Goal: Feedback & Contribution: Contribute content

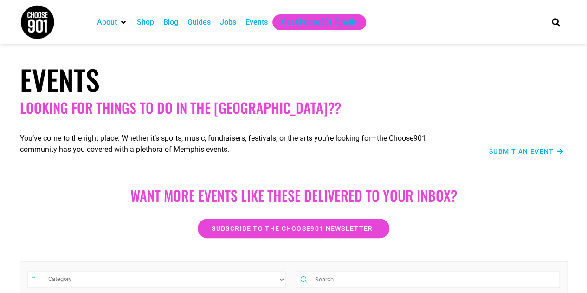
click at [251, 23] on div "Events" at bounding box center [257, 22] width 22 height 11
click at [531, 150] on span "Submit an Event" at bounding box center [521, 151] width 65 height 7
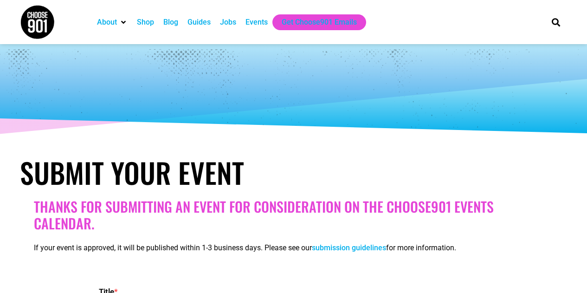
select select
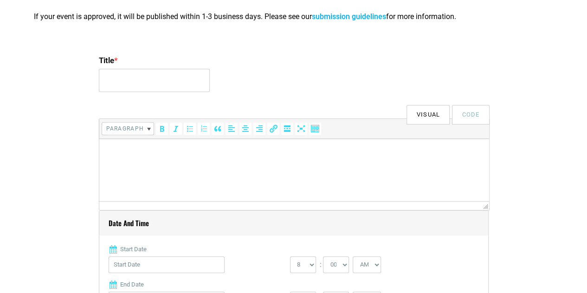
scroll to position [234, 0]
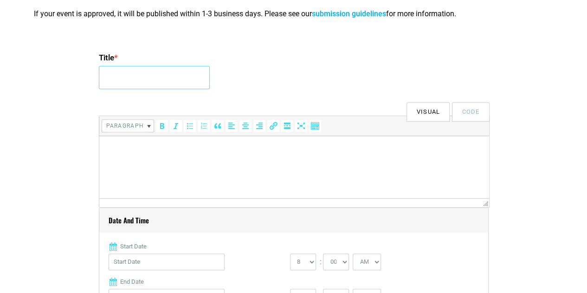
click at [143, 88] on input "Title *" at bounding box center [154, 77] width 111 height 23
type input "2025 901Hacks Tech Fair"
click at [156, 160] on html at bounding box center [294, 149] width 390 height 26
paste body
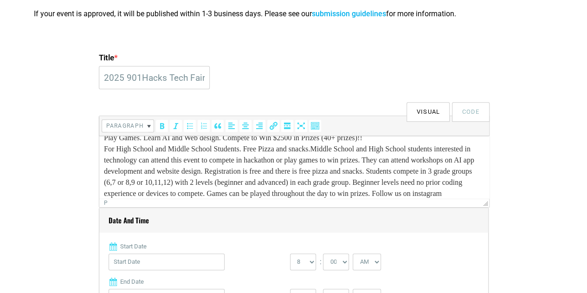
scroll to position [0, 0]
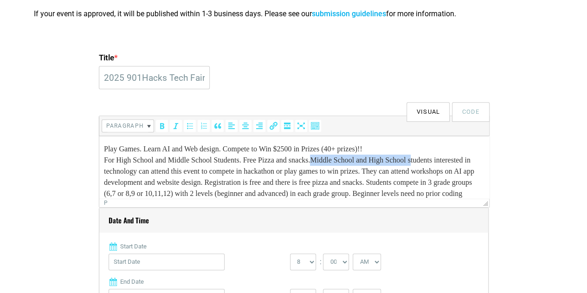
drag, startPoint x: 329, startPoint y: 160, endPoint x: 438, endPoint y: 156, distance: 108.7
click at [438, 156] on p "Play Games. Learn AI and Web design. Compete to Win $2500 in Prizes (40+ prizes…" at bounding box center [294, 182] width 381 height 78
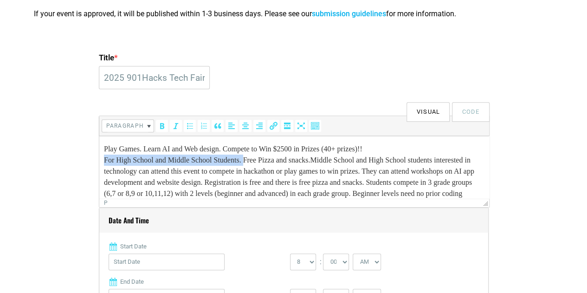
drag, startPoint x: 105, startPoint y: 158, endPoint x: 254, endPoint y: 162, distance: 149.5
click at [254, 162] on p "Play Games. Learn AI and Web design. Compete to Win $2500 in Prizes (40+ prizes…" at bounding box center [294, 182] width 381 height 78
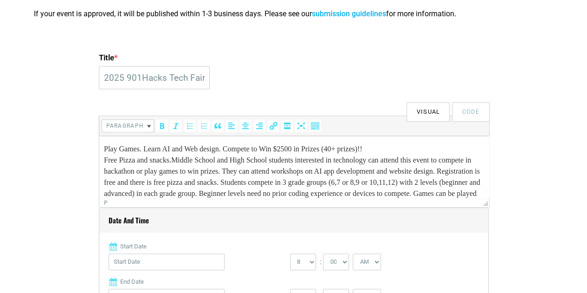
click at [219, 177] on p "Play Games. Learn AI and Web design. Compete to Win $2500 in Prizes (40+ prizes…" at bounding box center [294, 182] width 381 height 78
drag, startPoint x: 219, startPoint y: 177, endPoint x: 329, endPoint y: 182, distance: 109.7
click at [329, 182] on p "Play Games. Learn AI and Web design. Compete to Win $2500 in Prizes (40+ prizes…" at bounding box center [294, 182] width 381 height 78
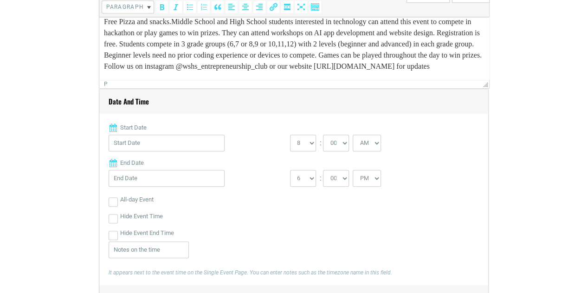
scroll to position [358, 0]
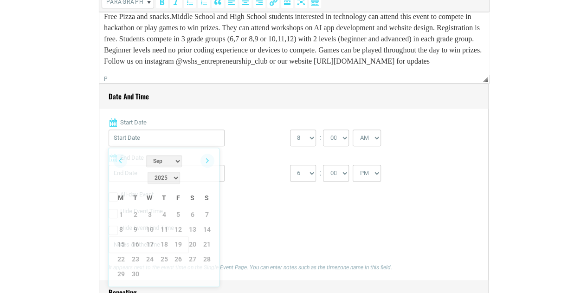
click at [155, 138] on input "Start Date" at bounding box center [167, 138] width 116 height 17
click at [211, 163] on link "Next" at bounding box center [208, 161] width 14 height 14
click at [193, 208] on link "4" at bounding box center [193, 215] width 14 height 14
type input "[DATE]"
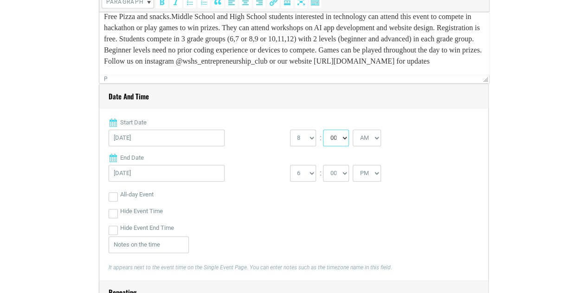
click at [339, 140] on select "00 05 10 15 20 25 30 35 40 45 50 55" at bounding box center [336, 138] width 26 height 17
select select "30"
click at [323, 130] on select "00 05 10 15 20 25 30 35 40 45 50 55" at bounding box center [336, 138] width 26 height 17
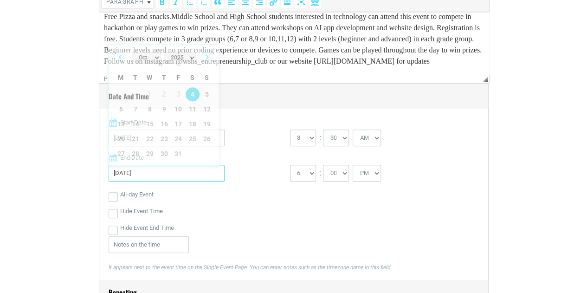
click at [154, 172] on input "[DATE]" at bounding box center [167, 173] width 116 height 17
click at [232, 195] on div "All-day Event" at bounding box center [294, 194] width 371 height 17
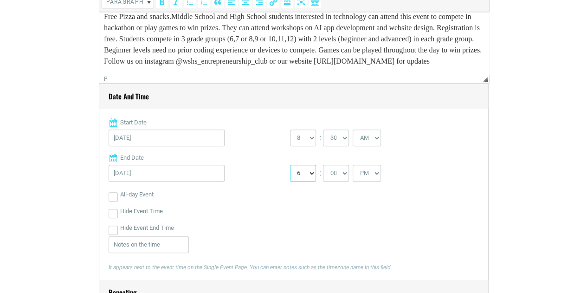
click at [307, 168] on select "1 2 3 4 5 6 7 8 9 10 11 12" at bounding box center [303, 173] width 26 height 17
select select "2"
click at [290, 165] on select "1 2 3 4 5 6 7 8 9 10 11 12" at bounding box center [303, 173] width 26 height 17
click at [338, 176] on select "00 05 10 15 20 25 30 35 40 45 50 55" at bounding box center [336, 173] width 26 height 17
select select "30"
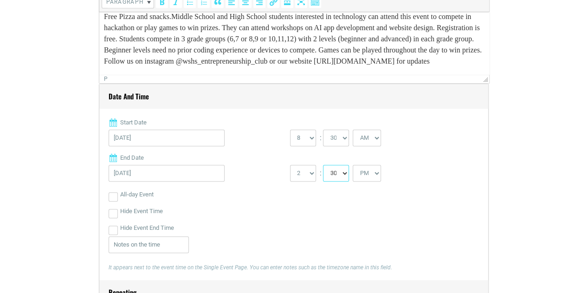
click at [323, 165] on select "00 05 10 15 20 25 30 35 40 45 50 55" at bounding box center [336, 173] width 26 height 17
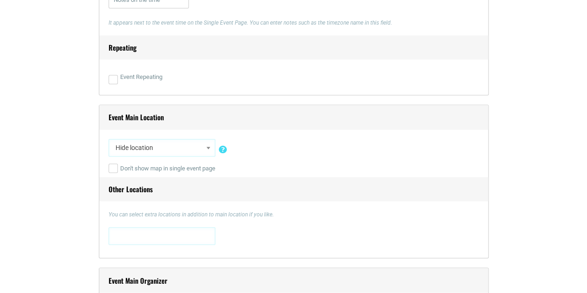
scroll to position [618, 0]
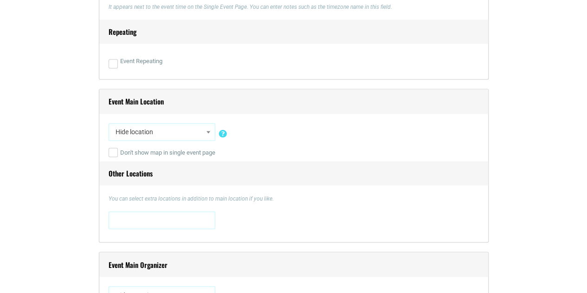
click at [196, 128] on span "Hide location" at bounding box center [162, 132] width 100 height 17
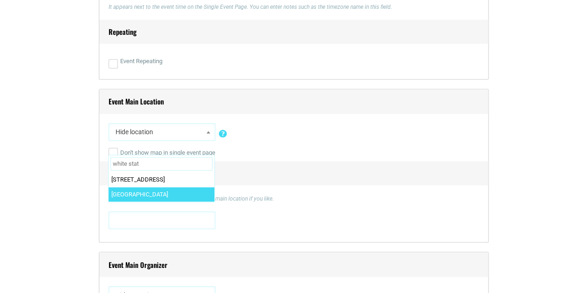
type input "white stat"
select select "2210"
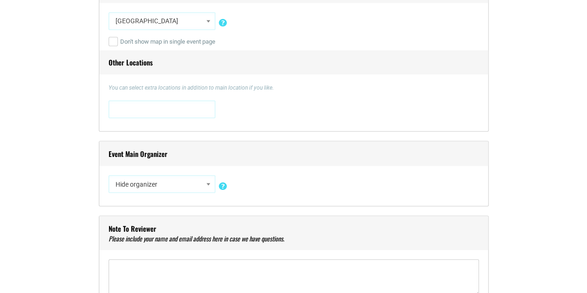
scroll to position [784, 0]
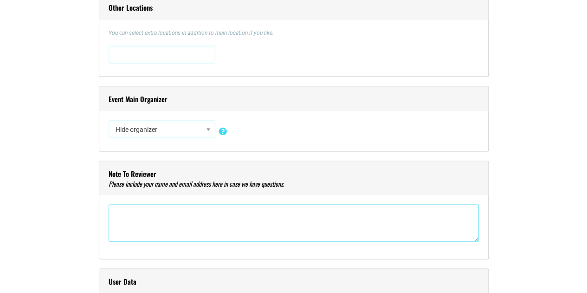
click at [237, 226] on textarea"] at bounding box center [294, 222] width 371 height 37
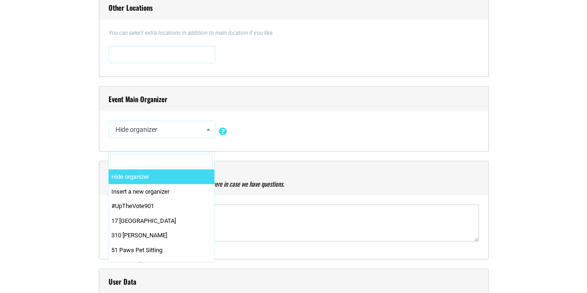
click at [204, 128] on span at bounding box center [208, 129] width 9 height 12
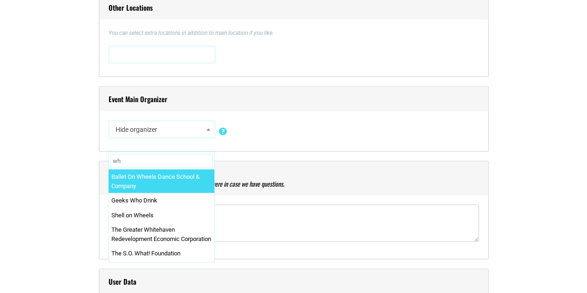
type input "w"
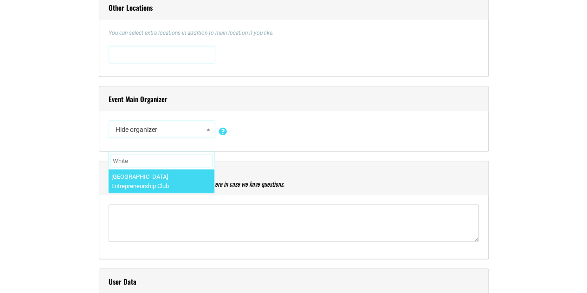
type input "White"
select select "4482"
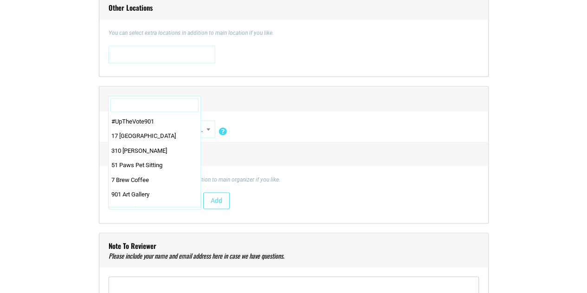
scroll to position [0, 0]
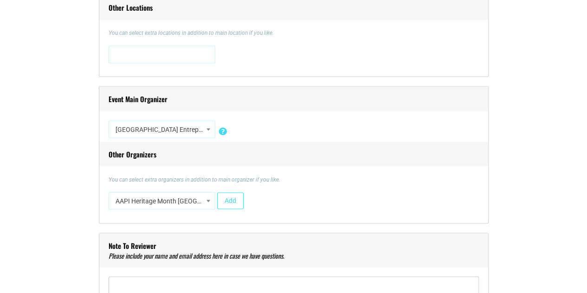
select select "4417"
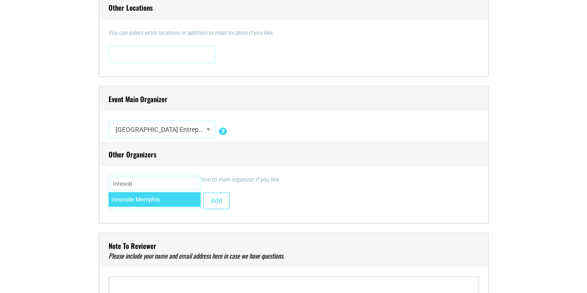
type input "Innovate"
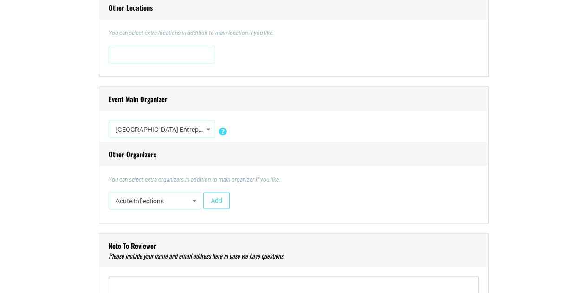
click at [274, 185] on div "You can select extra organizers in addition to main organizer if you like. #UpT…" at bounding box center [294, 194] width 371 height 39
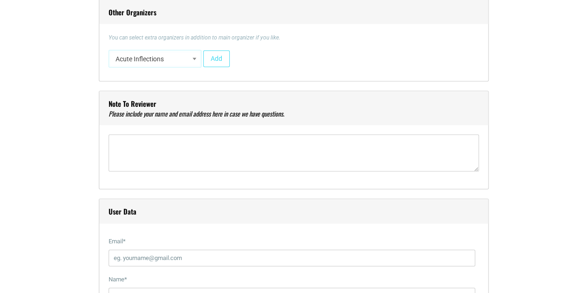
scroll to position [942, 0]
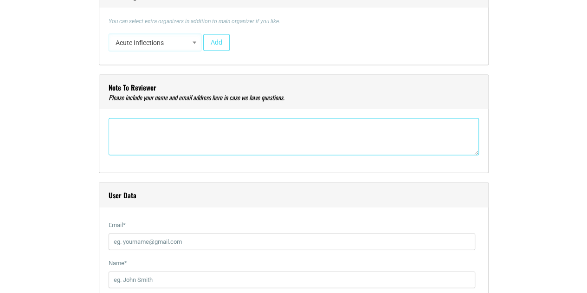
click at [334, 118] on textarea"] at bounding box center [294, 136] width 371 height 37
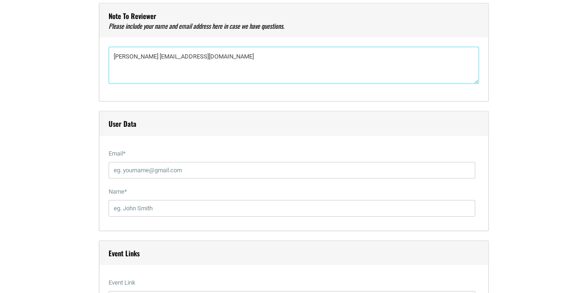
scroll to position [1008, 0]
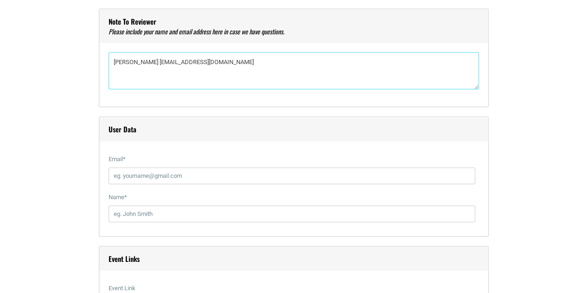
drag, startPoint x: 163, startPoint y: 62, endPoint x: 294, endPoint y: 72, distance: 130.8
click at [294, 72] on textarea"] "[PERSON_NAME] [EMAIL_ADDRESS][DOMAIN_NAME]" at bounding box center [294, 70] width 371 height 37
type textarea"] "[PERSON_NAME] [EMAIL_ADDRESS][DOMAIN_NAME]"
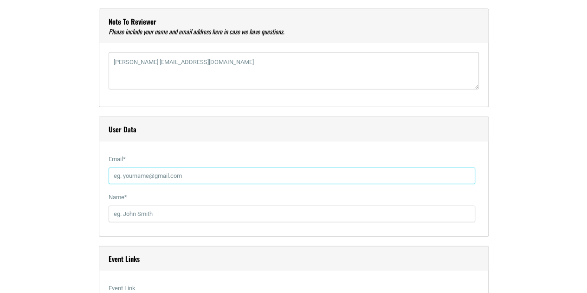
click at [226, 176] on input "Email *" at bounding box center [292, 176] width 367 height 17
paste input "[EMAIL_ADDRESS][DOMAIN_NAME]"
type input "[EMAIL_ADDRESS][DOMAIN_NAME]"
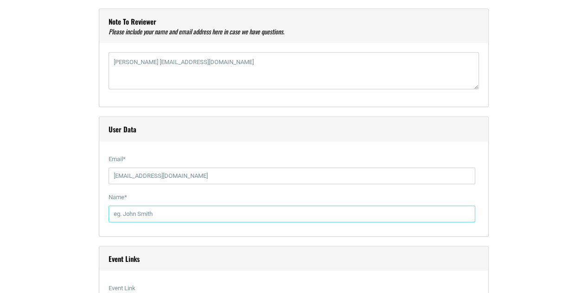
click at [206, 219] on input "Name *" at bounding box center [292, 214] width 367 height 17
type input "d"
type input "[PERSON_NAME]"
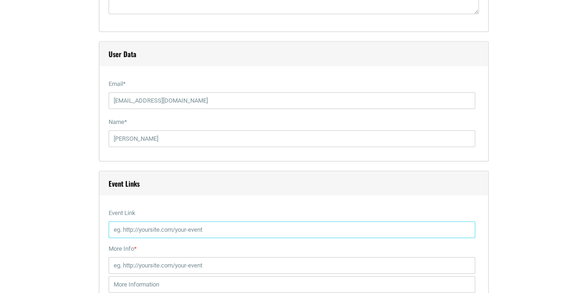
scroll to position [1164, 0]
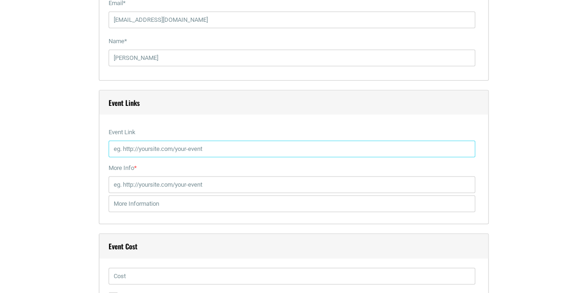
type input "v"
paste input "[EMAIL_ADDRESS][DOMAIN_NAME]"
type input "e"
paste input "[URL][DOMAIN_NAME]"
type input "[URL][DOMAIN_NAME]"
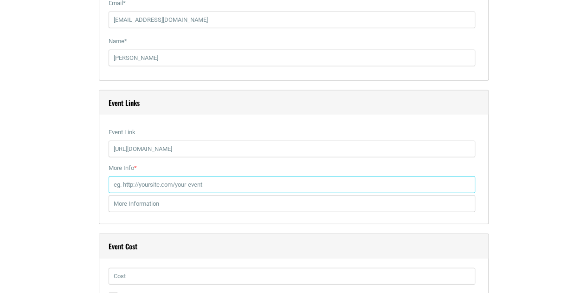
click at [267, 182] on input "More Info *" at bounding box center [292, 184] width 367 height 17
paste input "[URL][DOMAIN_NAME]"
type input "[URL][DOMAIN_NAME]"
click at [169, 201] on input "text" at bounding box center [292, 203] width 367 height 17
type input "C"
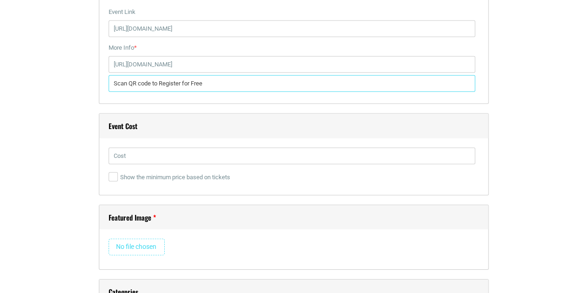
scroll to position [1295, 0]
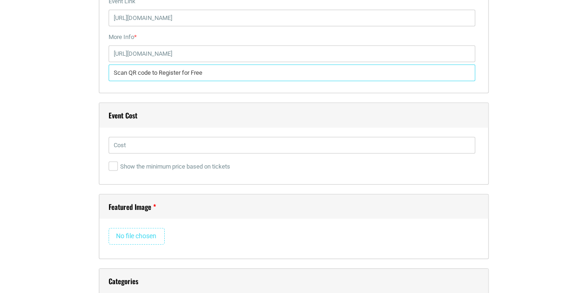
type input "Scan QR code to Register for Free"
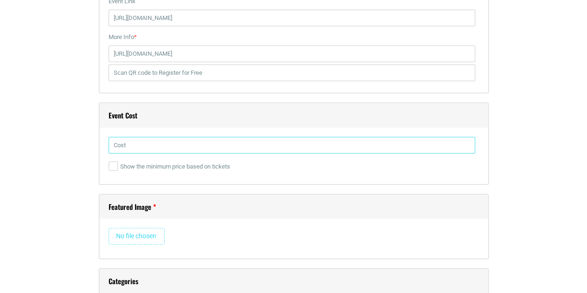
click at [179, 144] on input "text" at bounding box center [292, 145] width 367 height 17
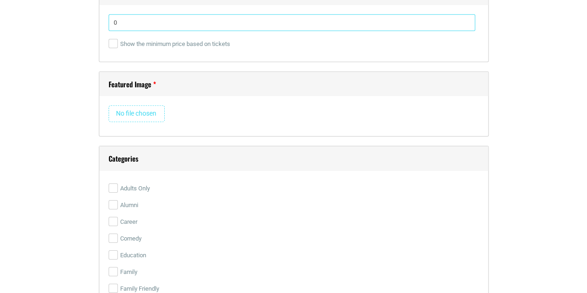
scroll to position [1420, 0]
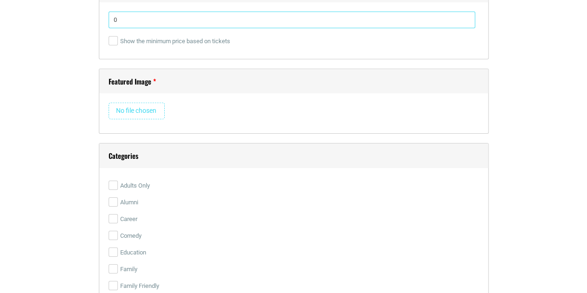
type input "0"
click at [134, 107] on input "file" at bounding box center [137, 111] width 56 height 17
type input "C:\fakepath\Main Flyer.png"
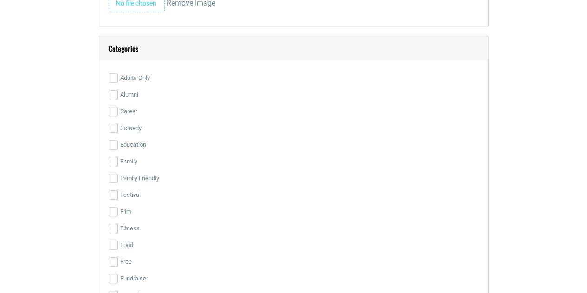
scroll to position [2018, 0]
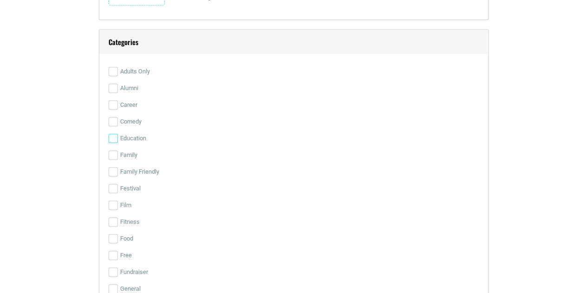
click at [114, 137] on input "Education" at bounding box center [113, 138] width 9 height 9
checkbox input "true"
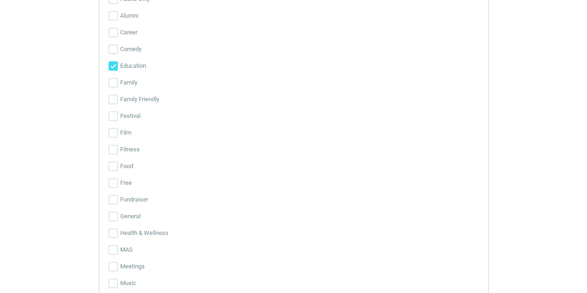
scroll to position [2119, 0]
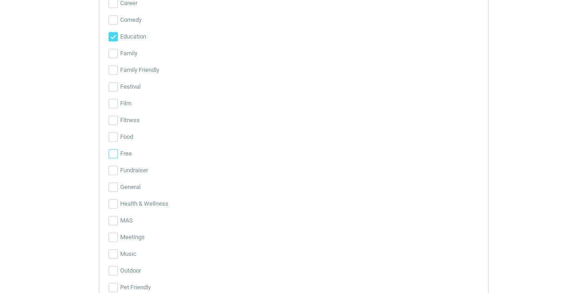
click at [115, 151] on input "Free" at bounding box center [113, 153] width 9 height 9
checkbox input "true"
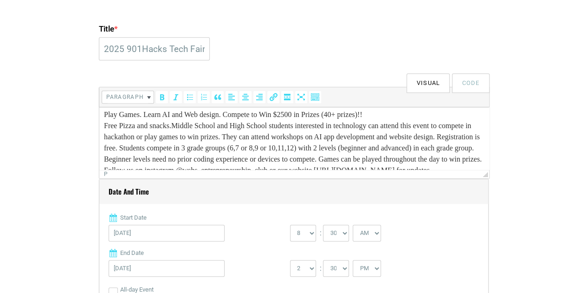
scroll to position [0, 0]
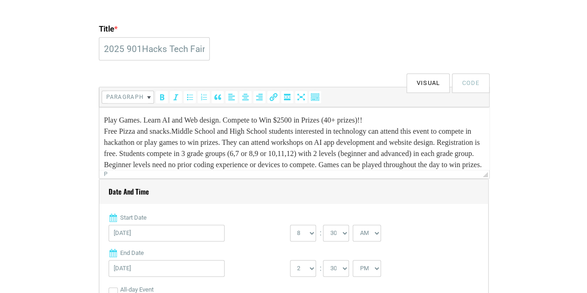
drag, startPoint x: 485, startPoint y: 138, endPoint x: 585, endPoint y: 208, distance: 121.9
click at [103, 132] on html "Play Games. Learn AI and Web design. Compete to Win $2500 in Prizes (40+ prizes…" at bounding box center [294, 148] width 390 height 82
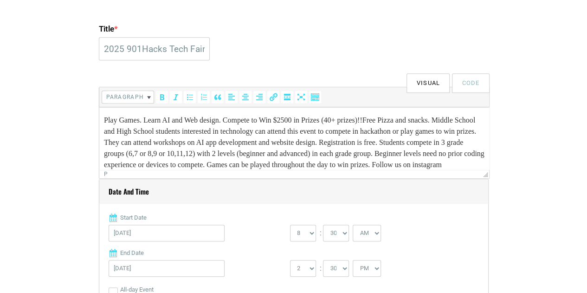
click at [103, 127] on html "Play Games. Learn AI and Web design. Compete to Win $2500 in Prizes (40+ prizes…" at bounding box center [294, 148] width 390 height 82
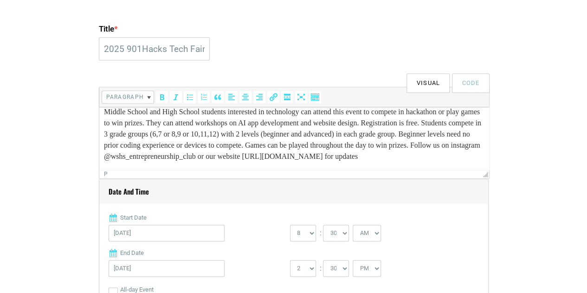
scroll to position [38, 0]
click at [381, 134] on p "Middle School and High School students interested in technology can attend this…" at bounding box center [294, 134] width 381 height 56
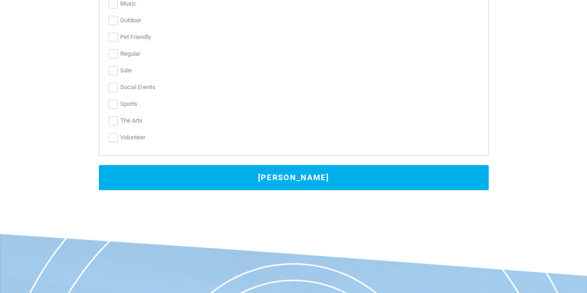
scroll to position [2425, 0]
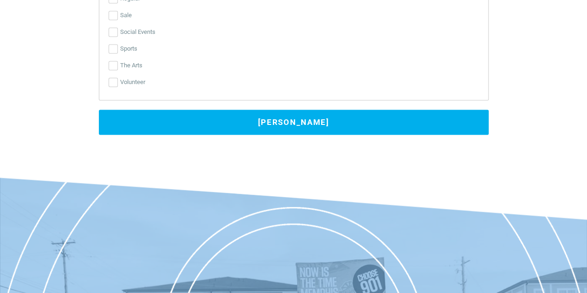
click at [282, 127] on button "[PERSON_NAME]" at bounding box center [294, 122] width 390 height 25
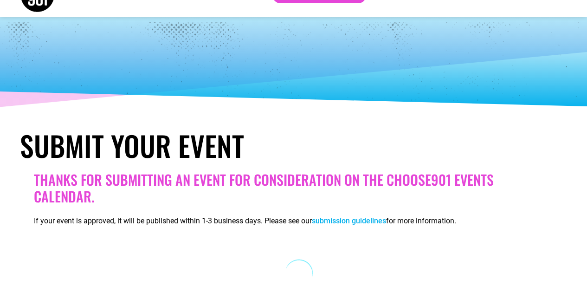
scroll to position [13, 0]
